Goal: Information Seeking & Learning: Check status

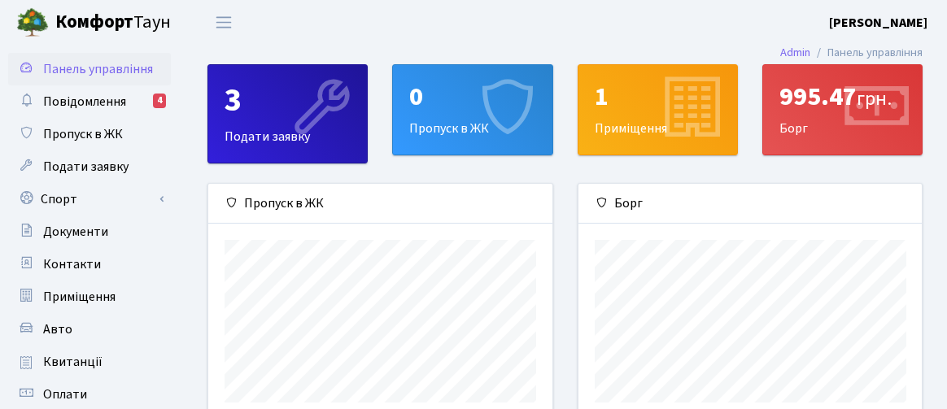
scroll to position [235, 344]
click at [105, 101] on span "Повідомлення" at bounding box center [84, 102] width 83 height 18
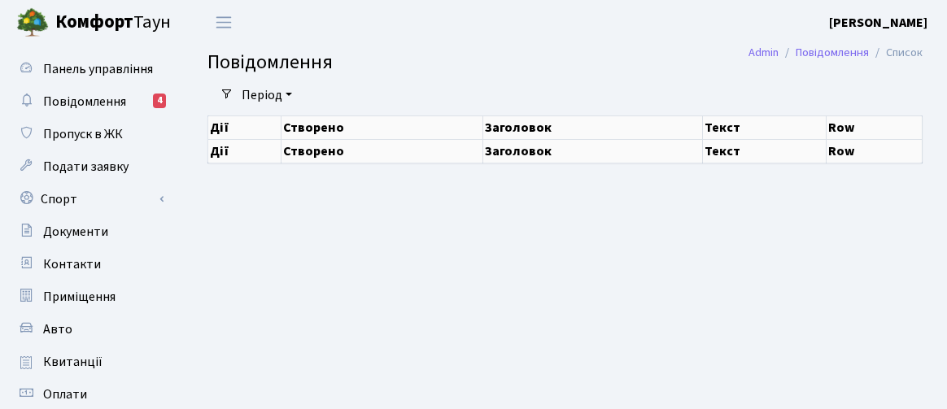
select select "25"
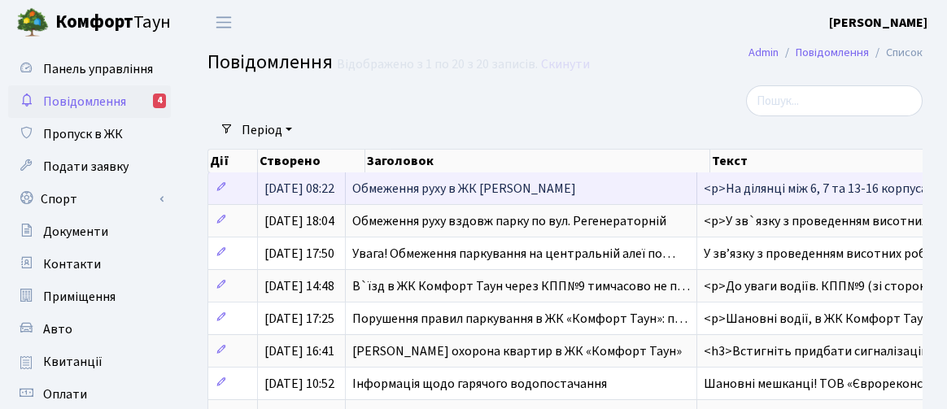
click at [418, 185] on span "Обмеження руху в ЖК Комфорт Таун" at bounding box center [464, 189] width 224 height 18
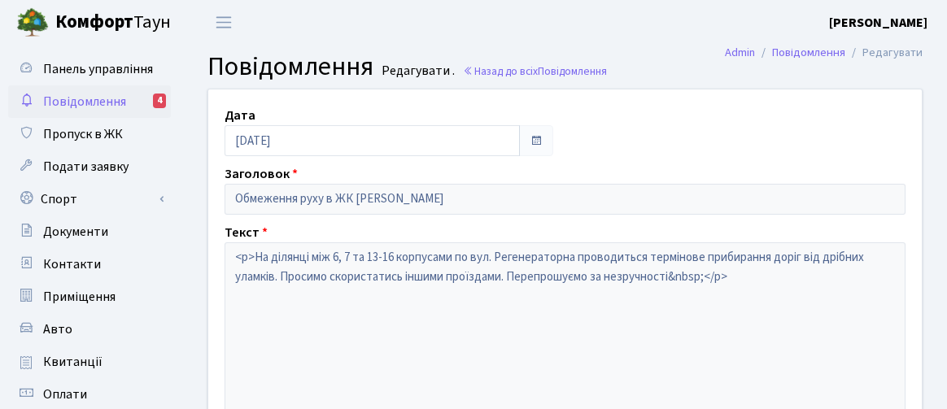
click at [72, 99] on span "Повідомлення" at bounding box center [84, 102] width 83 height 18
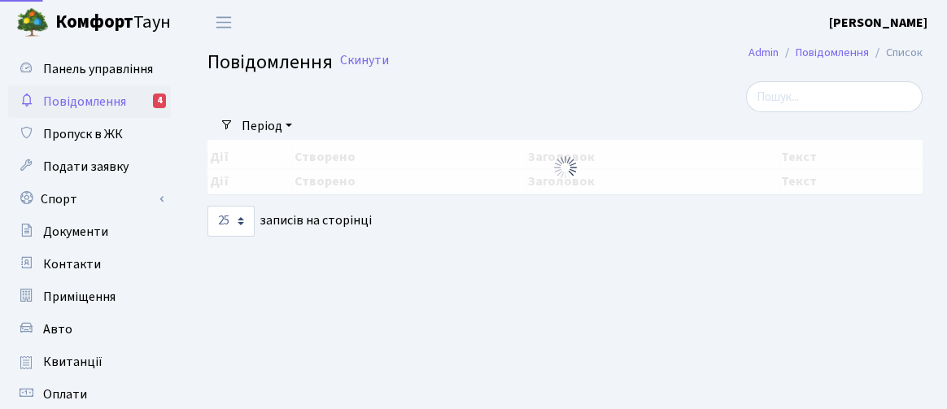
select select "25"
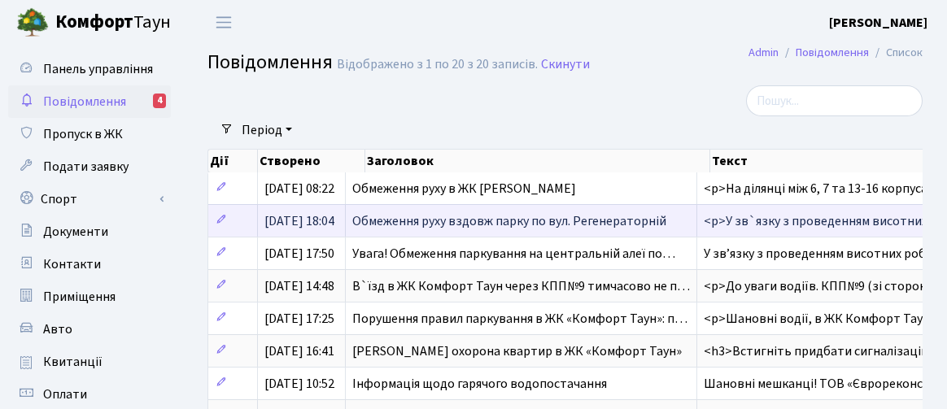
click at [493, 221] on span "Обмеження руху вздовж парку по вул. Регенераторній" at bounding box center [509, 221] width 314 height 18
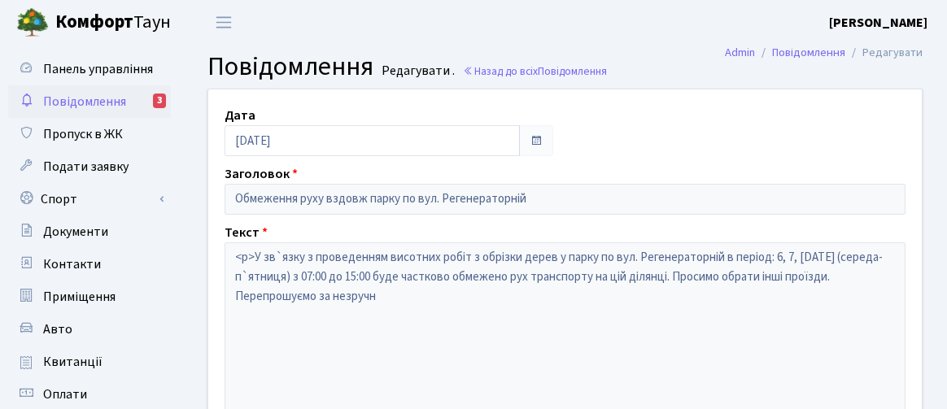
click at [100, 98] on span "Повідомлення" at bounding box center [84, 102] width 83 height 18
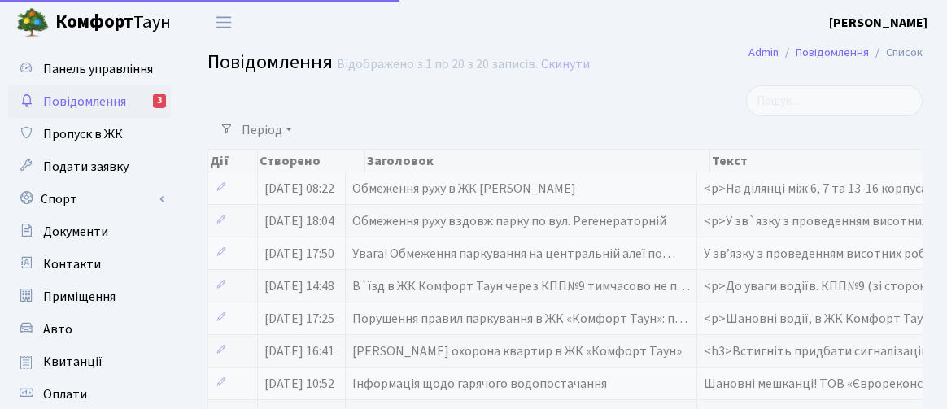
select select "25"
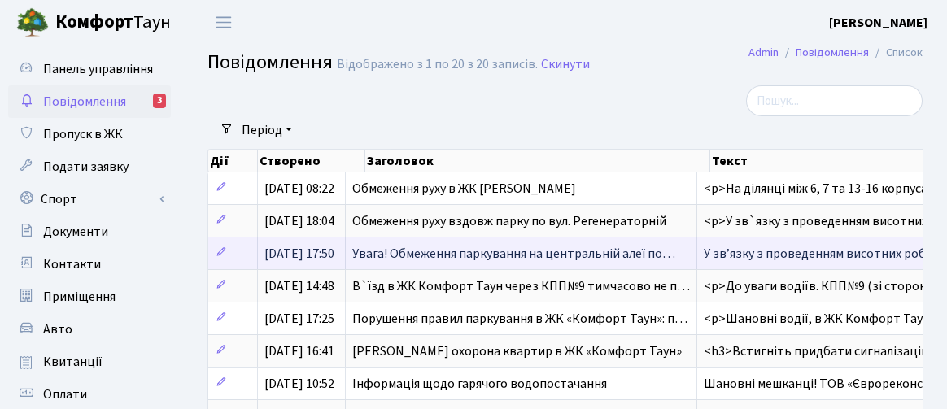
click at [453, 255] on span "Увага! Обмеження паркування на центральній алеї по…" at bounding box center [513, 254] width 323 height 18
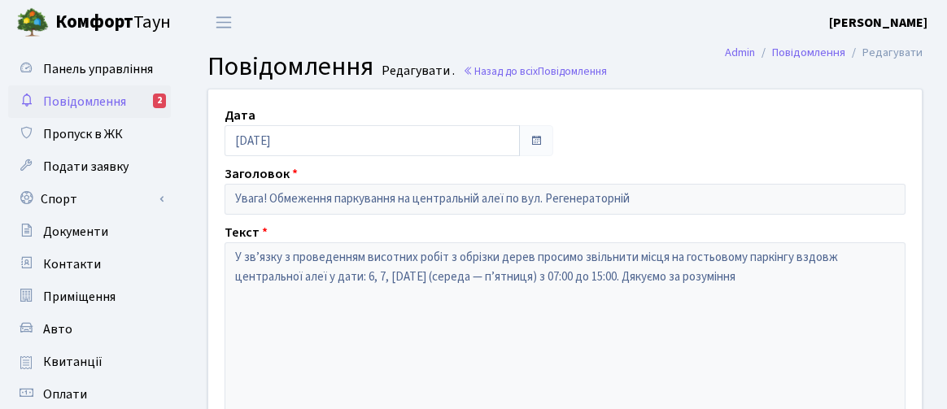
click at [108, 98] on span "Повідомлення" at bounding box center [84, 102] width 83 height 18
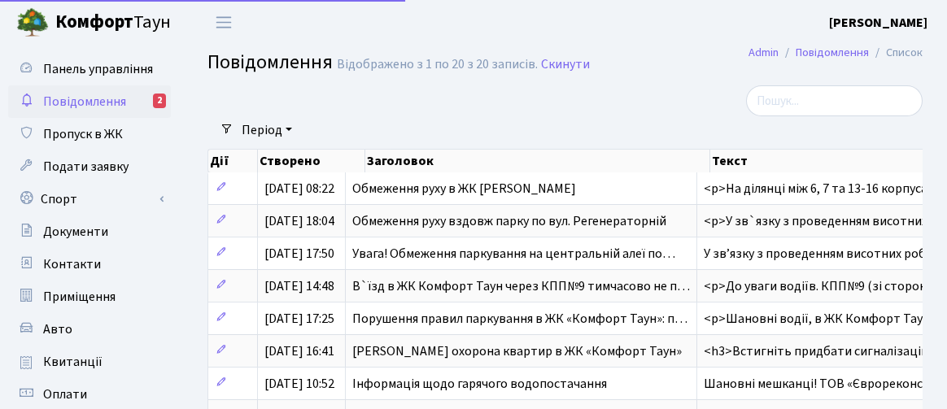
select select "25"
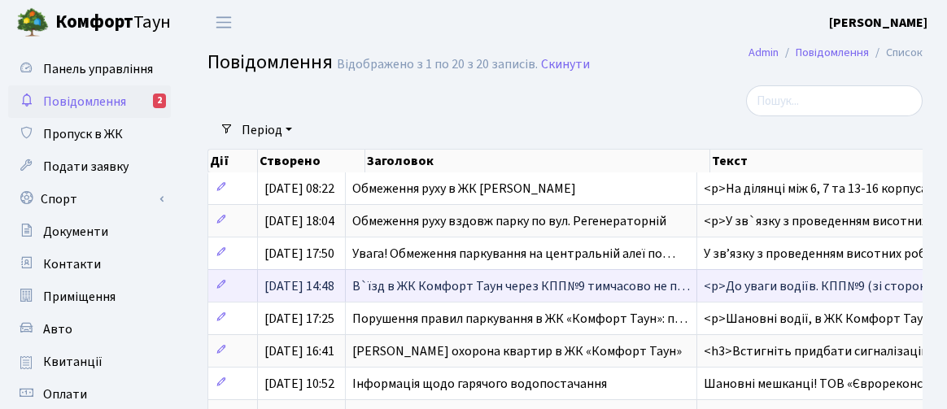
click at [448, 293] on span "В`їзд в ЖК Комфорт Таун через КПП№9 тимчасово не п…" at bounding box center [521, 287] width 338 height 18
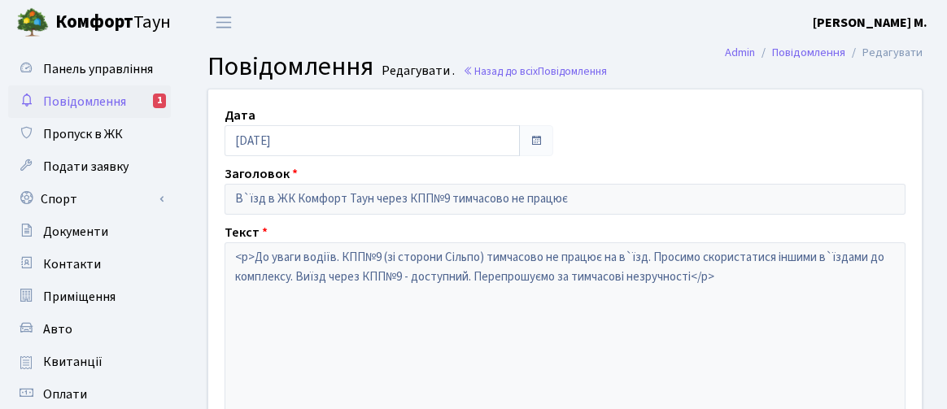
click at [95, 96] on span "Повідомлення" at bounding box center [84, 102] width 83 height 18
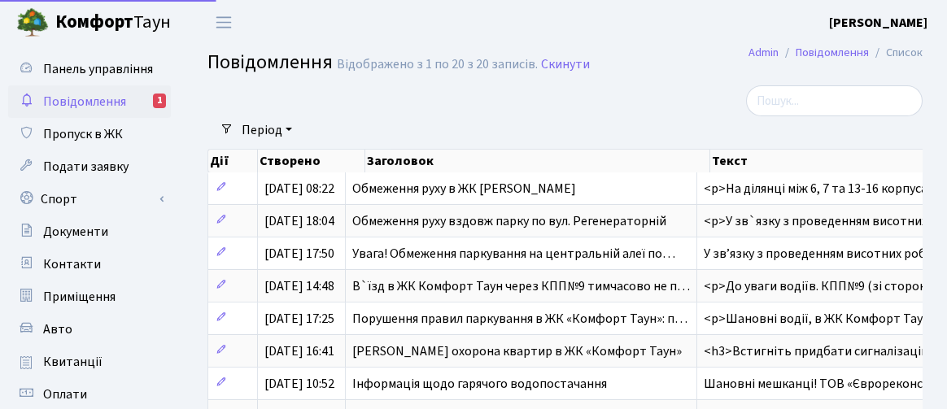
select select "25"
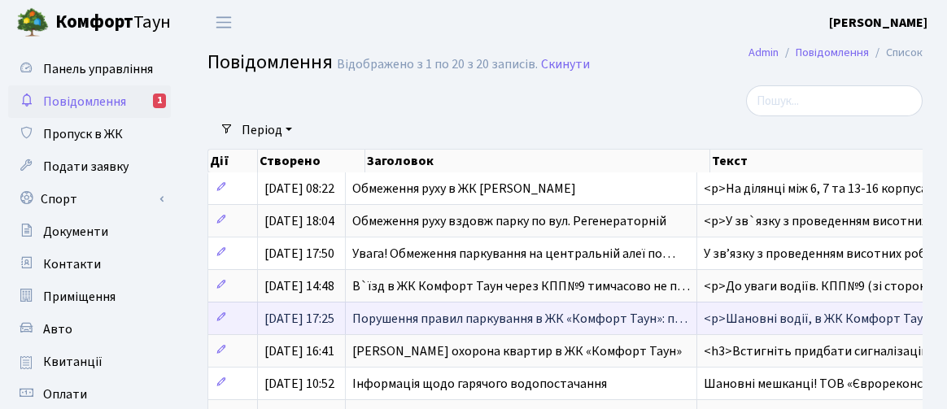
click at [616, 318] on span "Порушення правил паркування в ЖК «Комфорт Таун»: п…" at bounding box center [519, 319] width 335 height 18
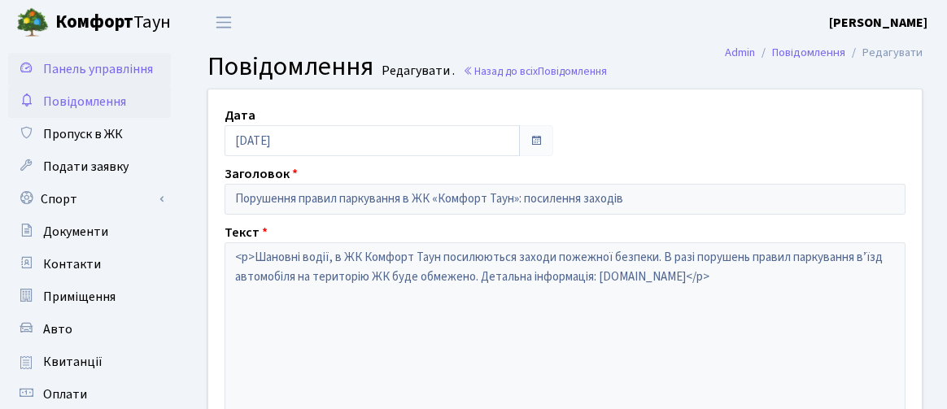
click at [121, 64] on span "Панель управління" at bounding box center [98, 69] width 110 height 18
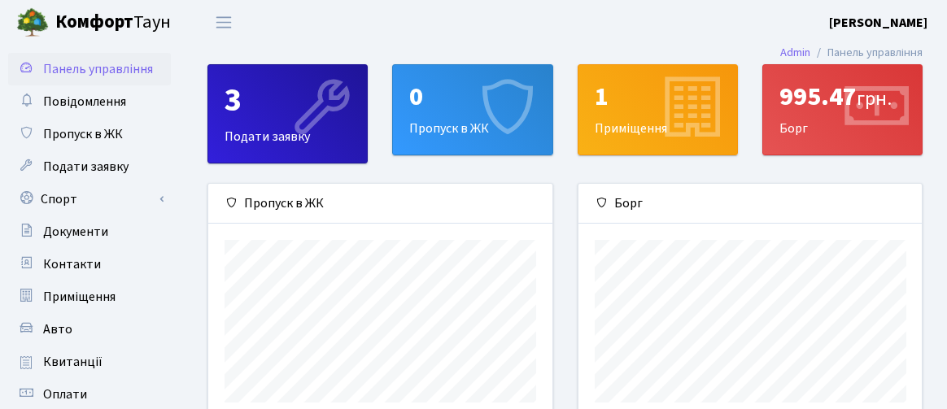
scroll to position [235, 344]
click at [112, 130] on span "Пропуск в ЖК" at bounding box center [83, 134] width 80 height 18
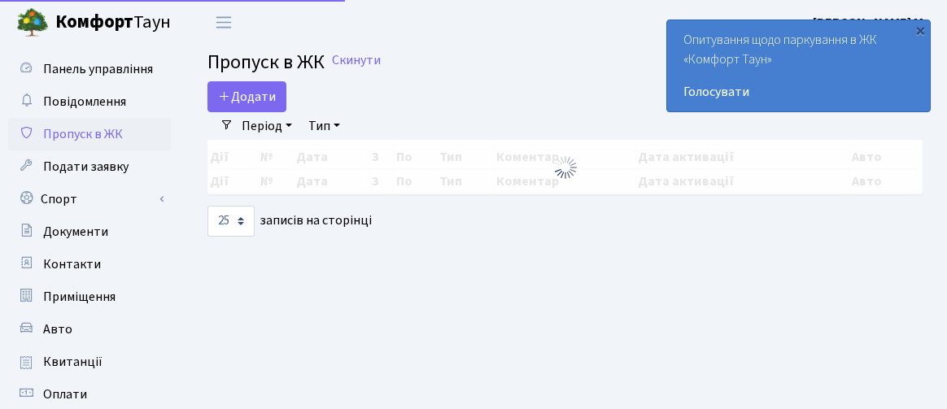
select select "25"
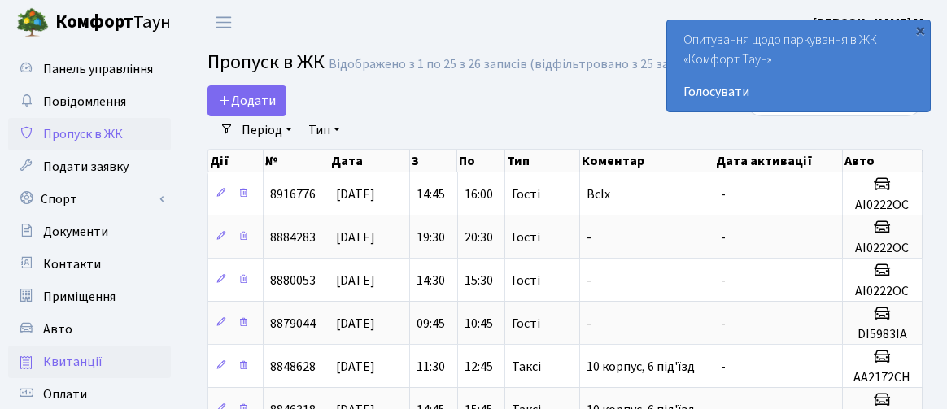
click at [89, 362] on span "Квитанції" at bounding box center [72, 362] width 59 height 18
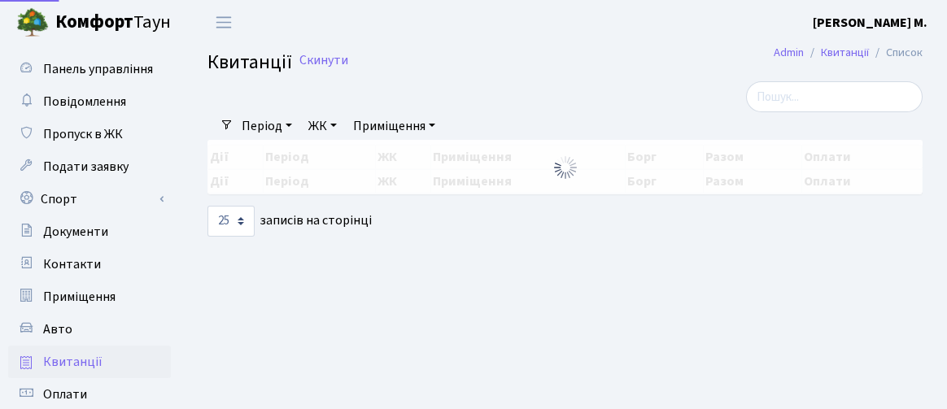
select select "25"
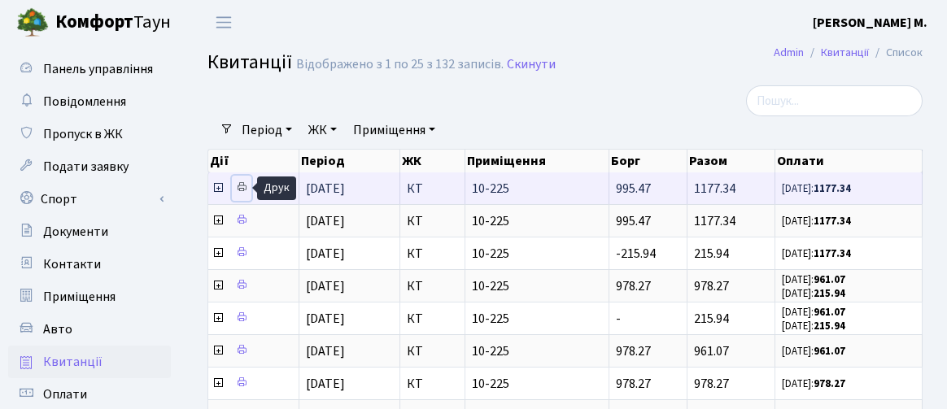
click at [247, 186] on icon at bounding box center [241, 187] width 11 height 11
